Goal: Task Accomplishment & Management: Use online tool/utility

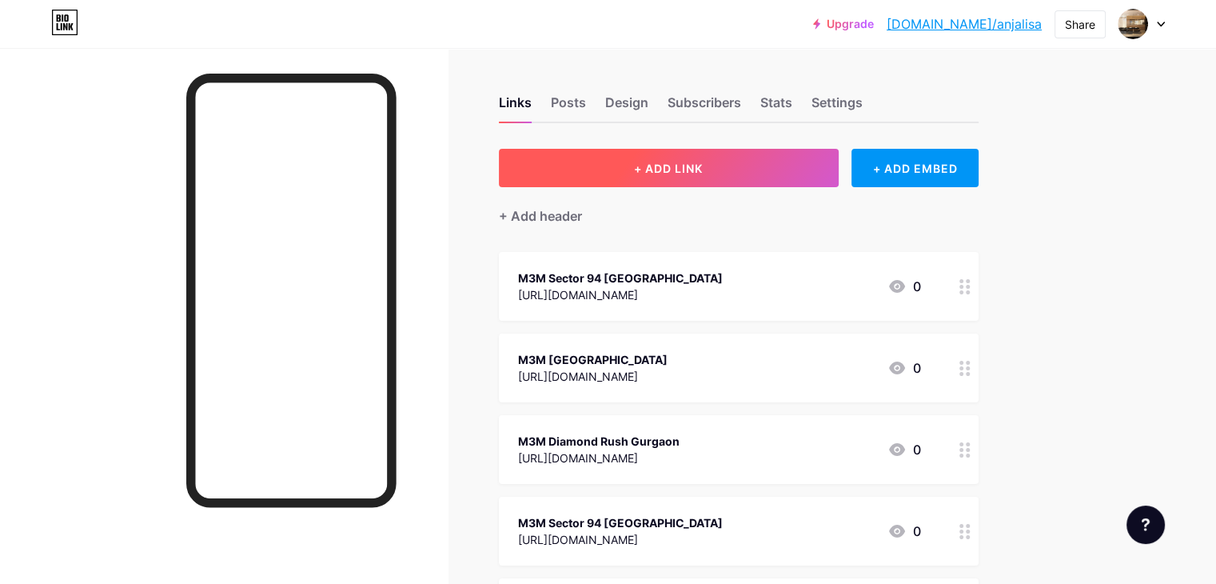
click at [678, 183] on button "+ ADD LINK" at bounding box center [669, 168] width 340 height 38
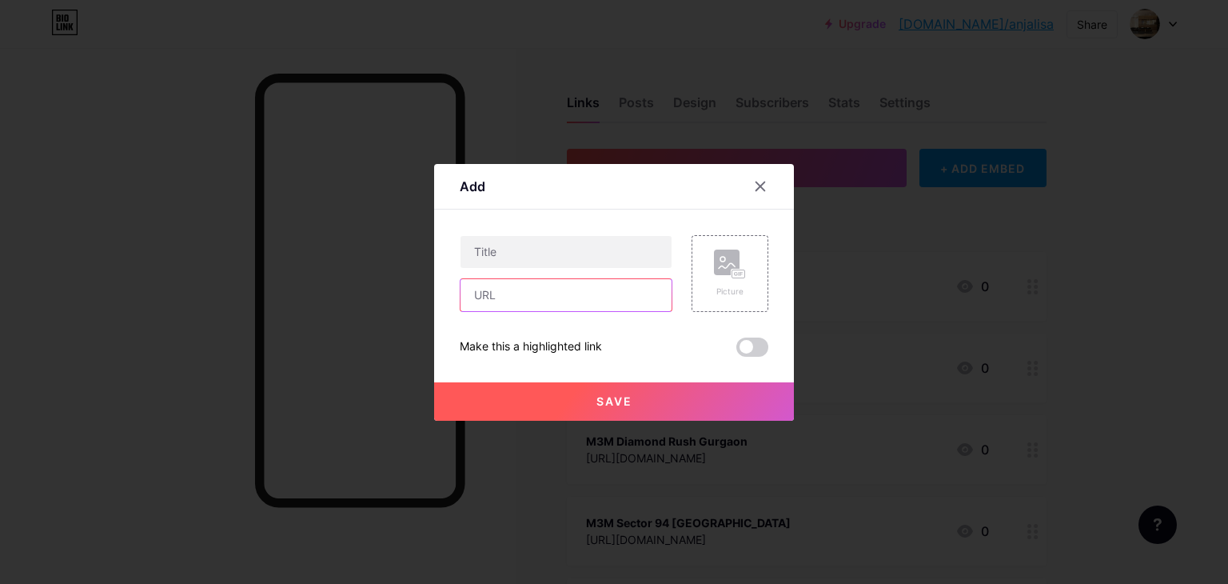
drag, startPoint x: 560, startPoint y: 305, endPoint x: 556, endPoint y: 298, distance: 8.6
click at [560, 305] on input "text" at bounding box center [565, 295] width 211 height 32
paste input "[URL][DOMAIN_NAME]"
type input "[URL][DOMAIN_NAME]"
click at [532, 253] on input "text" at bounding box center [565, 252] width 211 height 32
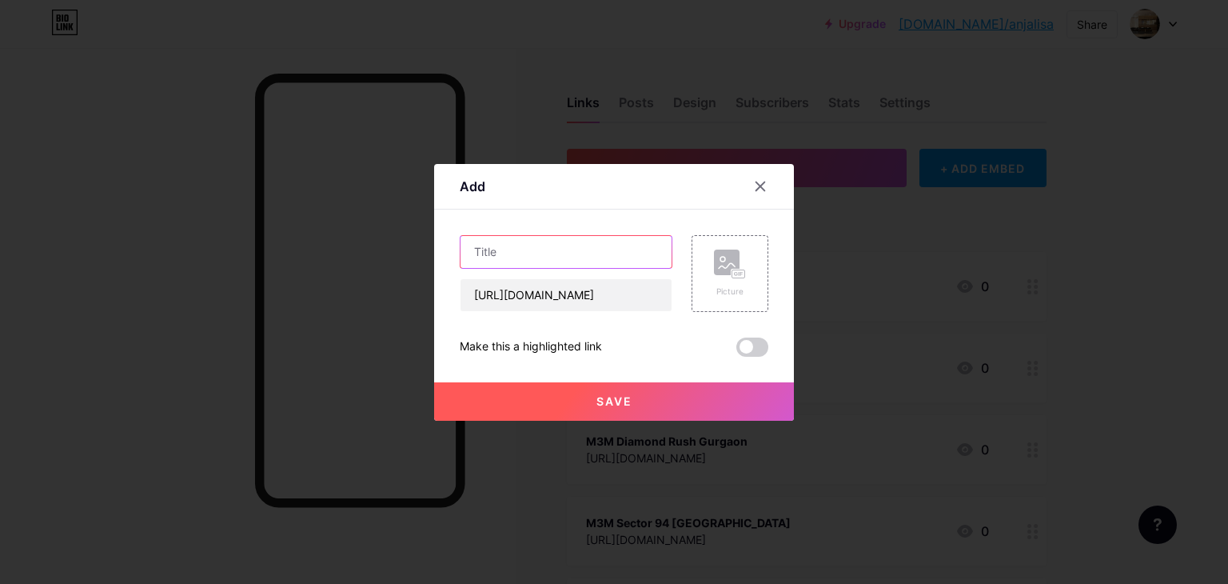
paste input "ATS Plots Yamuna Expressway"
type input "ATS Plots Yamuna Expressway"
click at [600, 397] on span "Save" at bounding box center [614, 401] width 36 height 14
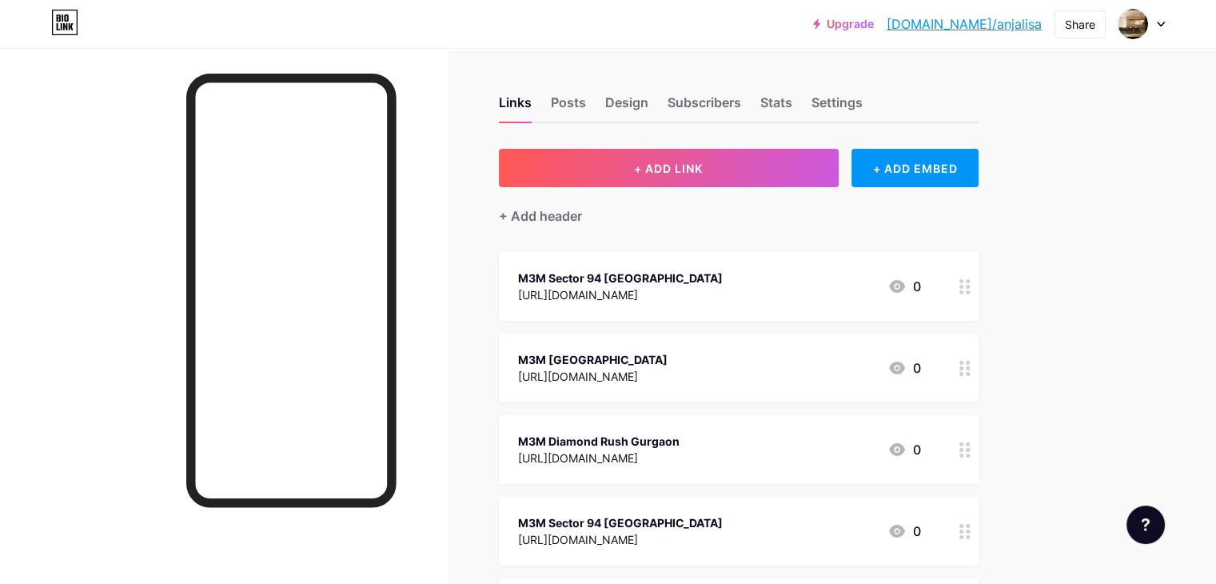
click at [1019, 26] on link "[DOMAIN_NAME]/anjalisa" at bounding box center [964, 23] width 155 height 19
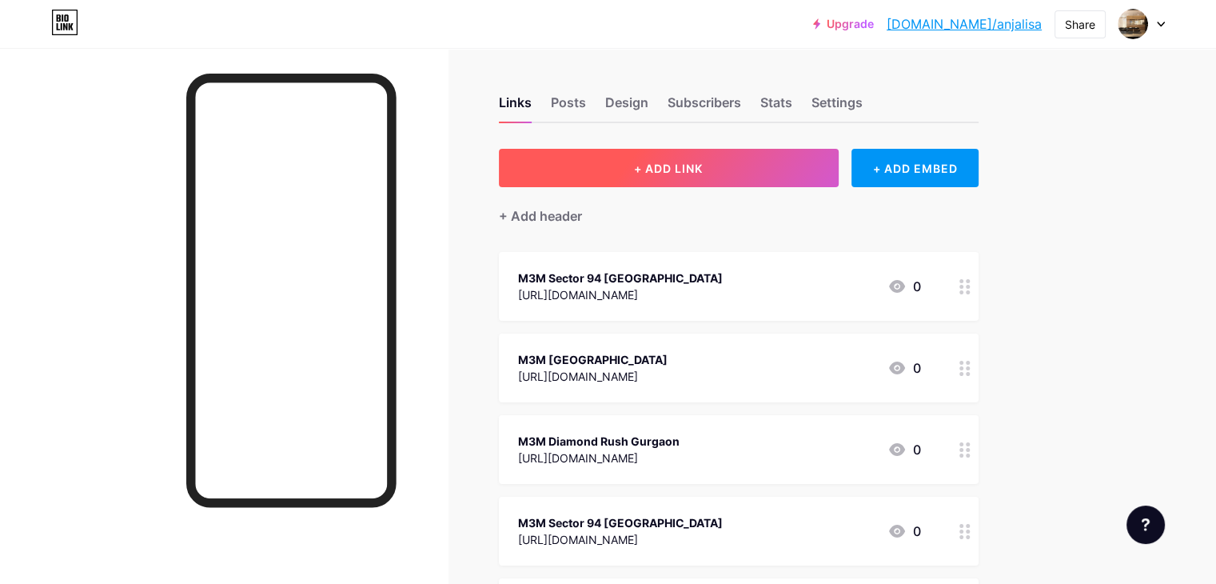
click at [703, 165] on span "+ ADD LINK" at bounding box center [668, 168] width 69 height 14
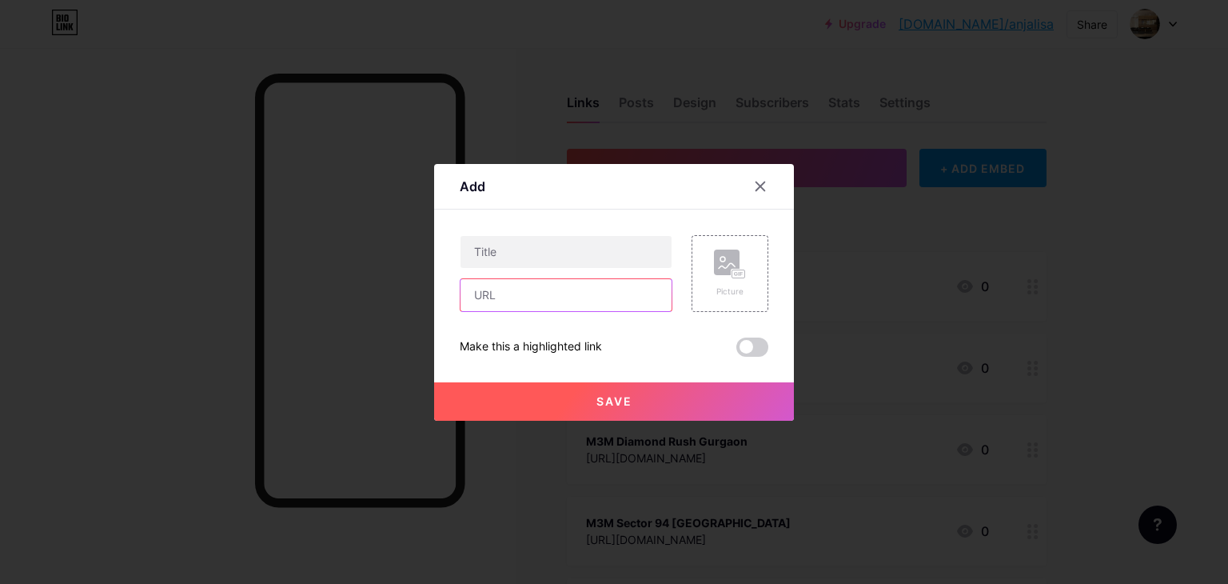
drag, startPoint x: 550, startPoint y: 307, endPoint x: 521, endPoint y: 270, distance: 46.7
click at [550, 307] on input "text" at bounding box center [565, 295] width 211 height 32
paste input "https://bhumika.groupsproject.com/commercial/gurgaon/bhumika-mg-road/"
type input "https://bhumika.groupsproject.com/commercial/gurgaon/bhumika-mg-road/"
click at [512, 252] on input "text" at bounding box center [565, 252] width 211 height 32
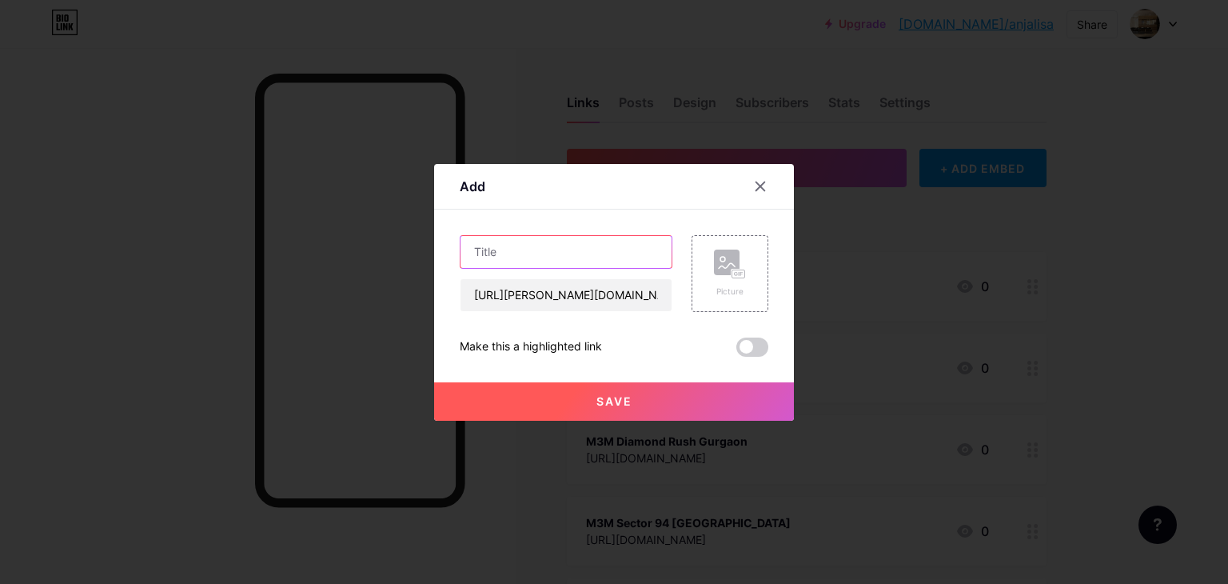
paste input "[PERSON_NAME][GEOGRAPHIC_DATA]"
type input "Bhumika MG Road Gurgaon"
click at [617, 397] on span "Save" at bounding box center [614, 401] width 36 height 14
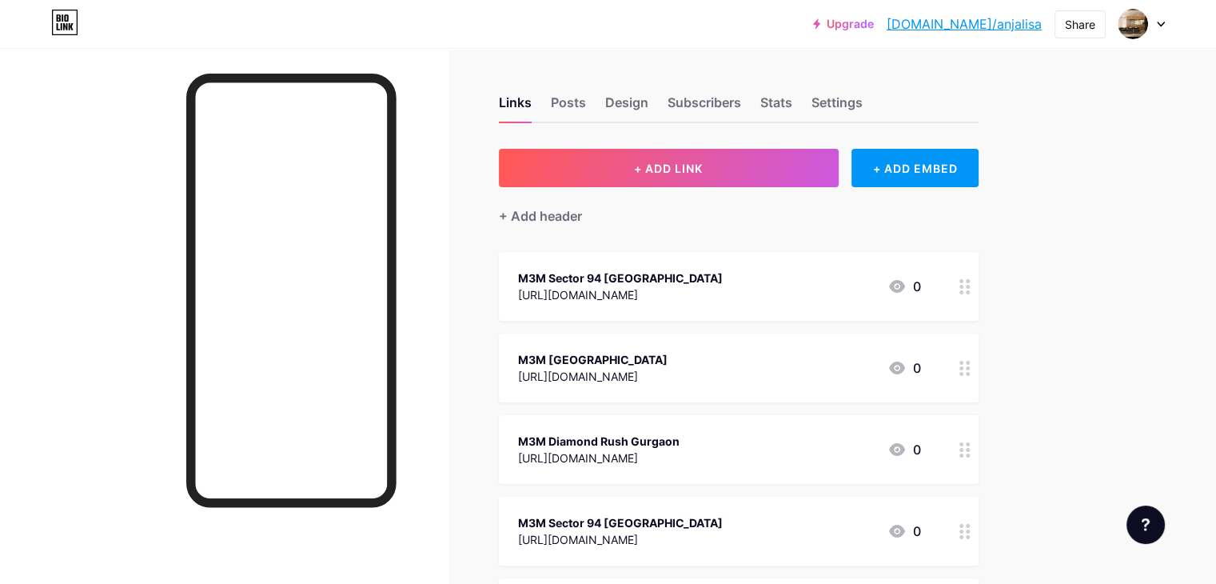
click at [1002, 18] on link "[DOMAIN_NAME]/anjalisa" at bounding box center [964, 23] width 155 height 19
